Goal: Navigation & Orientation: Find specific page/section

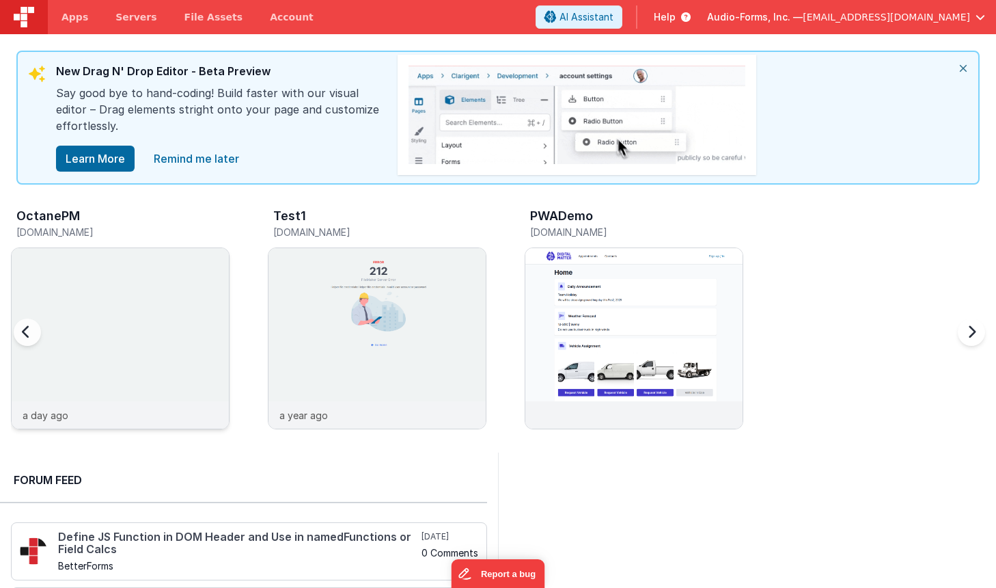
click at [173, 267] on img at bounding box center [120, 356] width 217 height 217
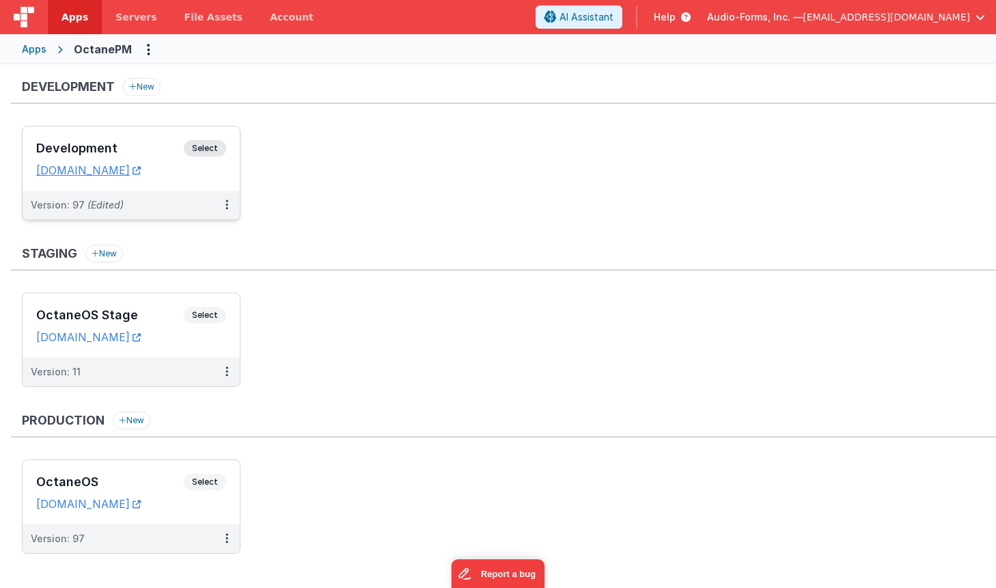
click at [181, 142] on h3 "Development" at bounding box center [110, 148] width 148 height 14
